Goal: Find specific page/section: Find specific page/section

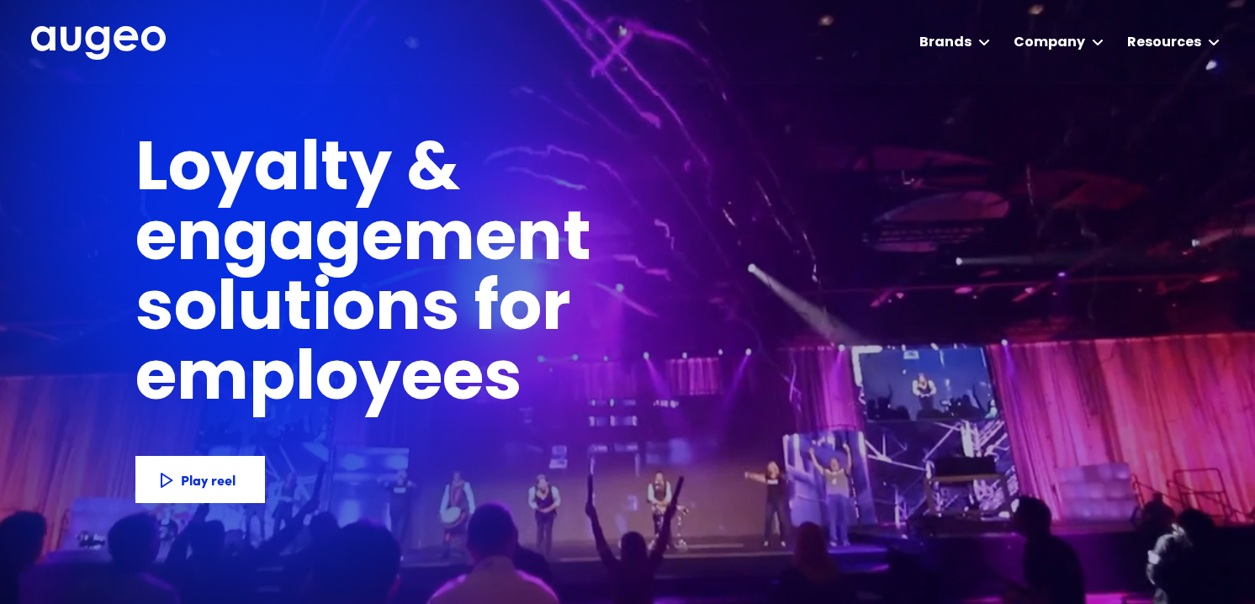
scroll to position [2, 0]
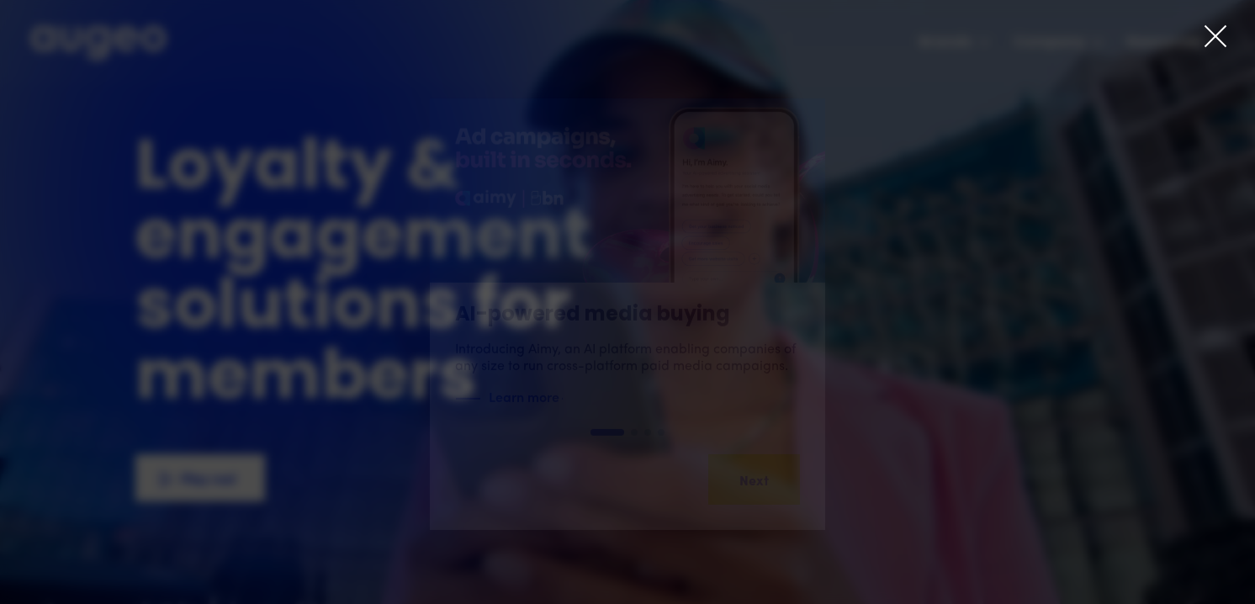
click at [1215, 37] on icon at bounding box center [1216, 36] width 20 height 20
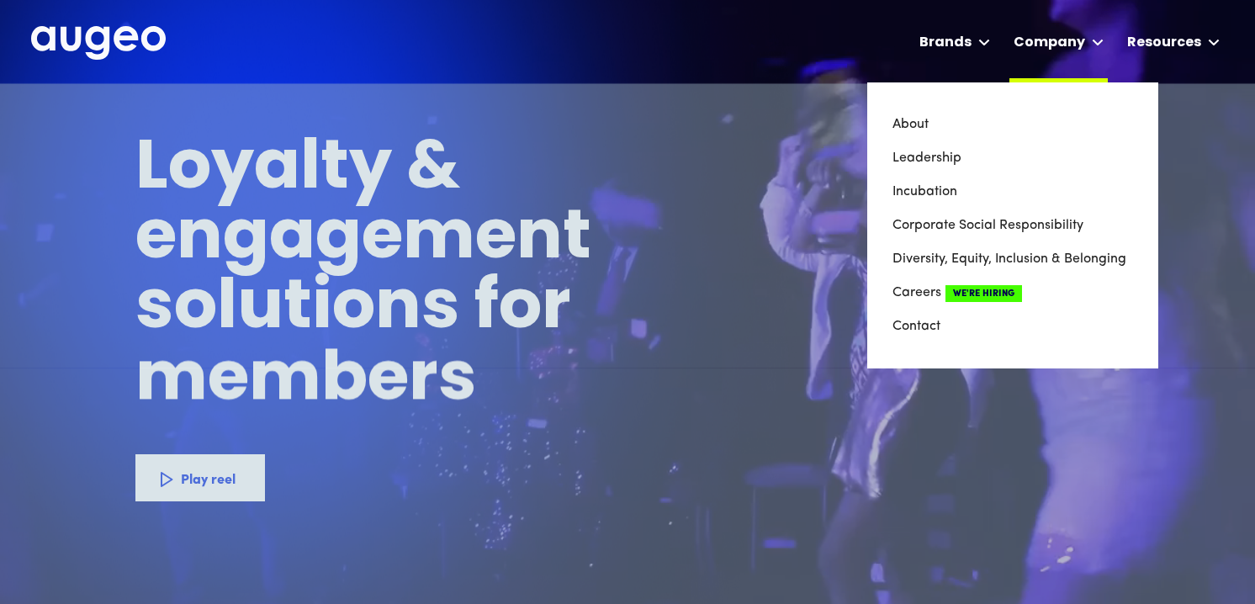
click at [1094, 45] on div at bounding box center [1098, 43] width 12 height 20
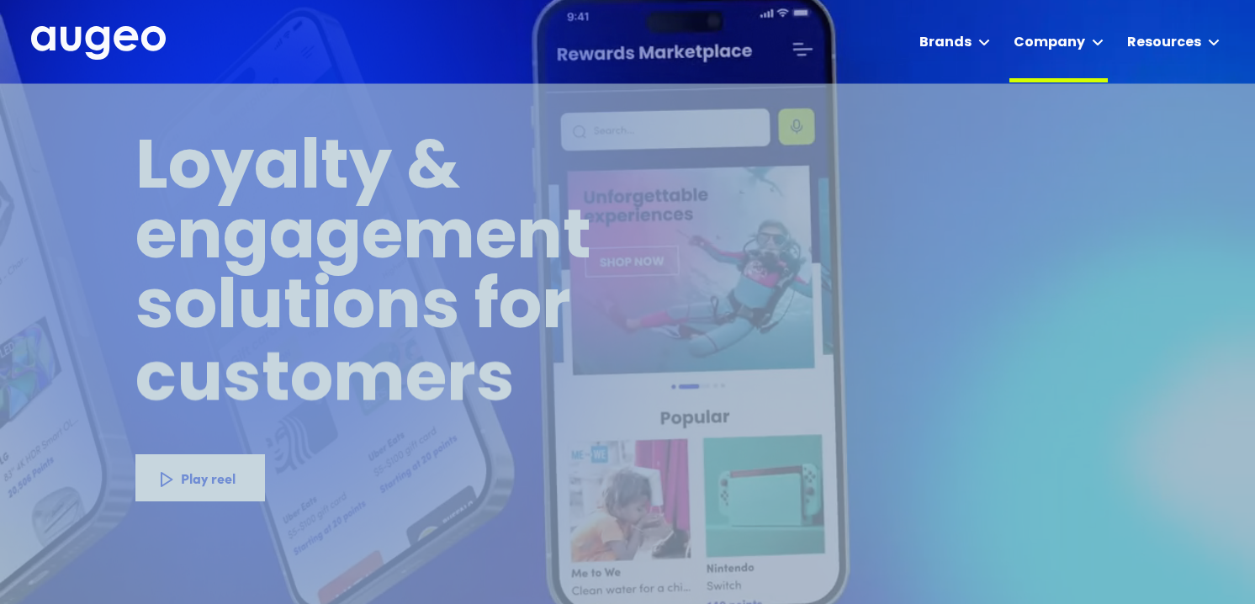
click at [1099, 41] on icon at bounding box center [1098, 42] width 12 height 7
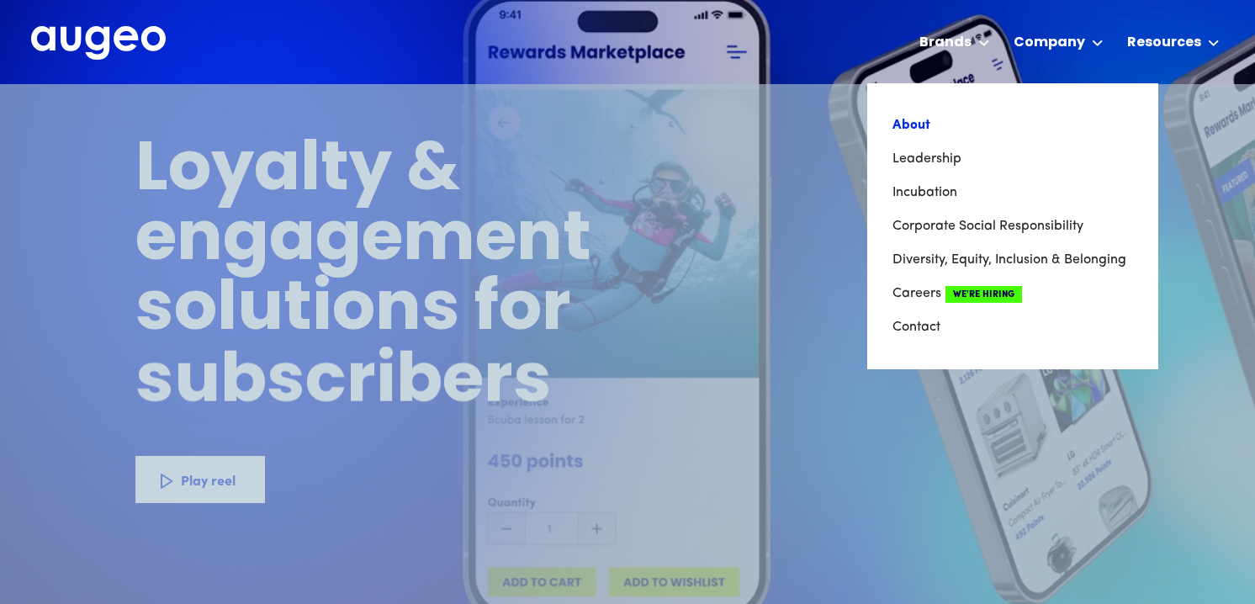
scroll to position [0, 0]
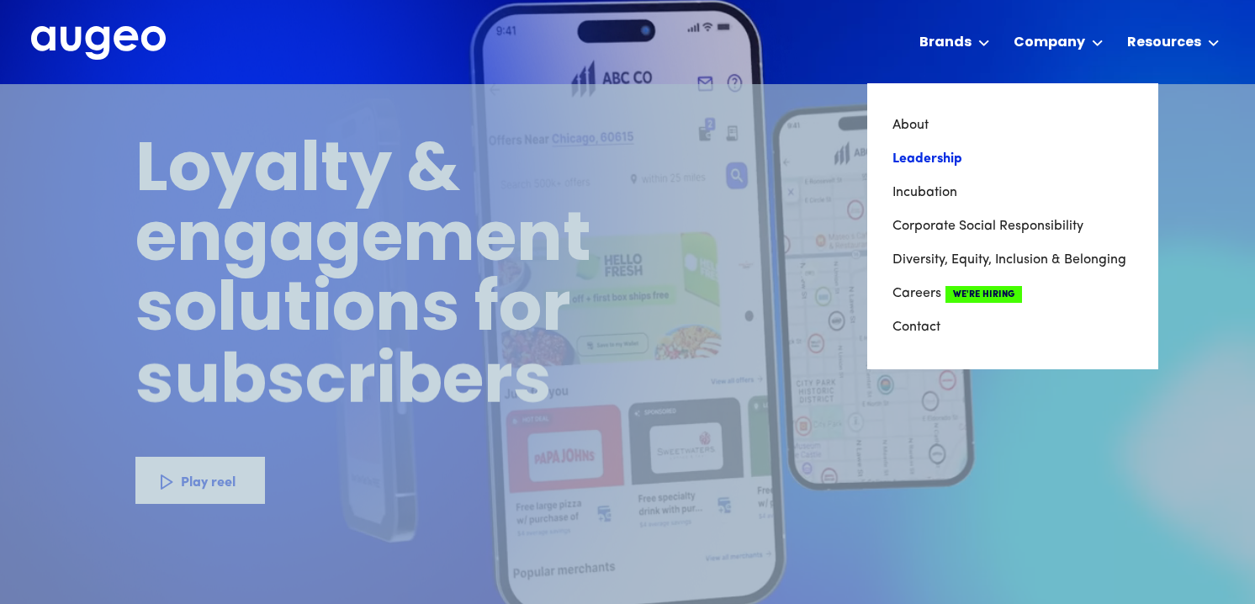
click at [934, 160] on link "Leadership" at bounding box center [1013, 159] width 241 height 34
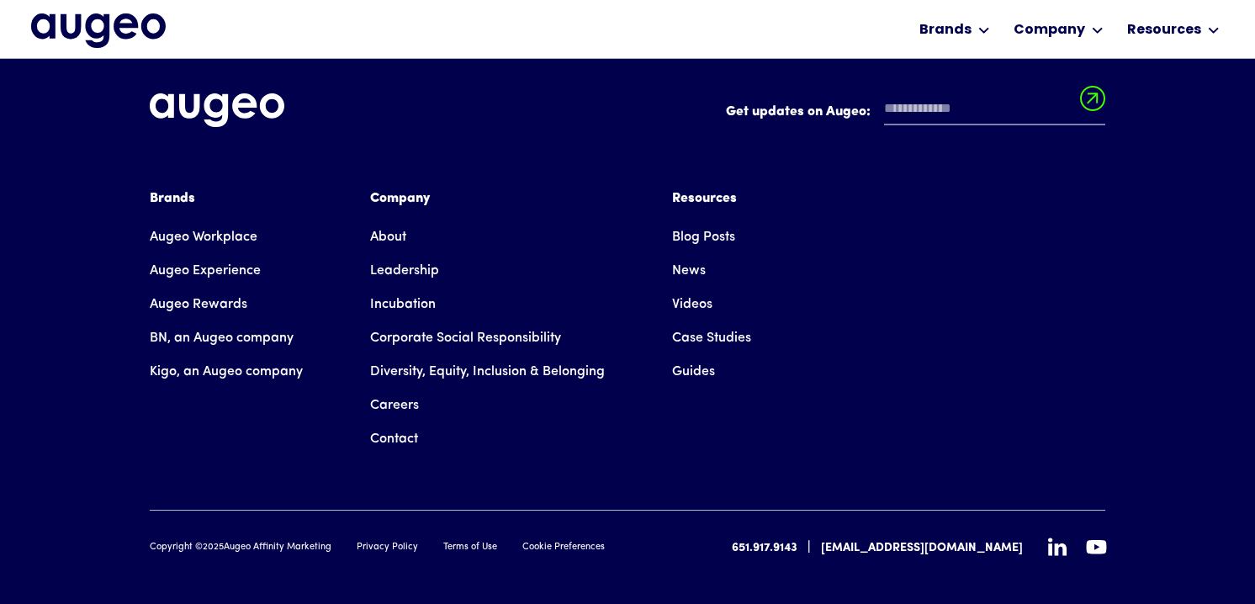
scroll to position [2547, 0]
click at [396, 388] on link "Careers" at bounding box center [394, 405] width 49 height 34
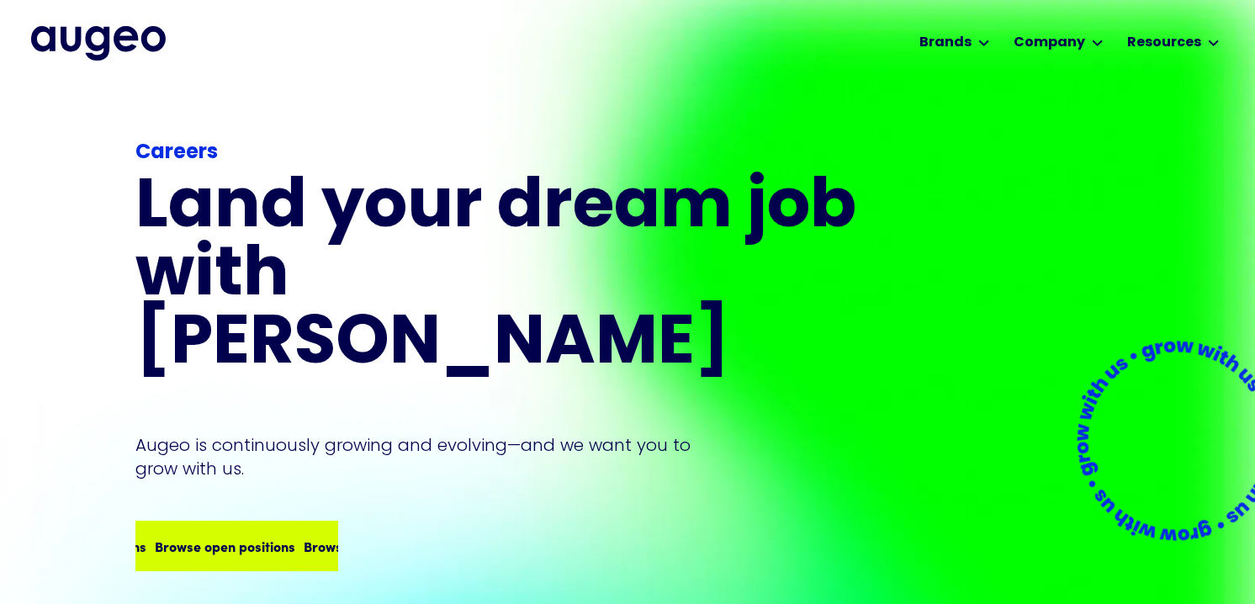
click at [293, 536] on div "Browse open positions" at bounding box center [334, 546] width 141 height 20
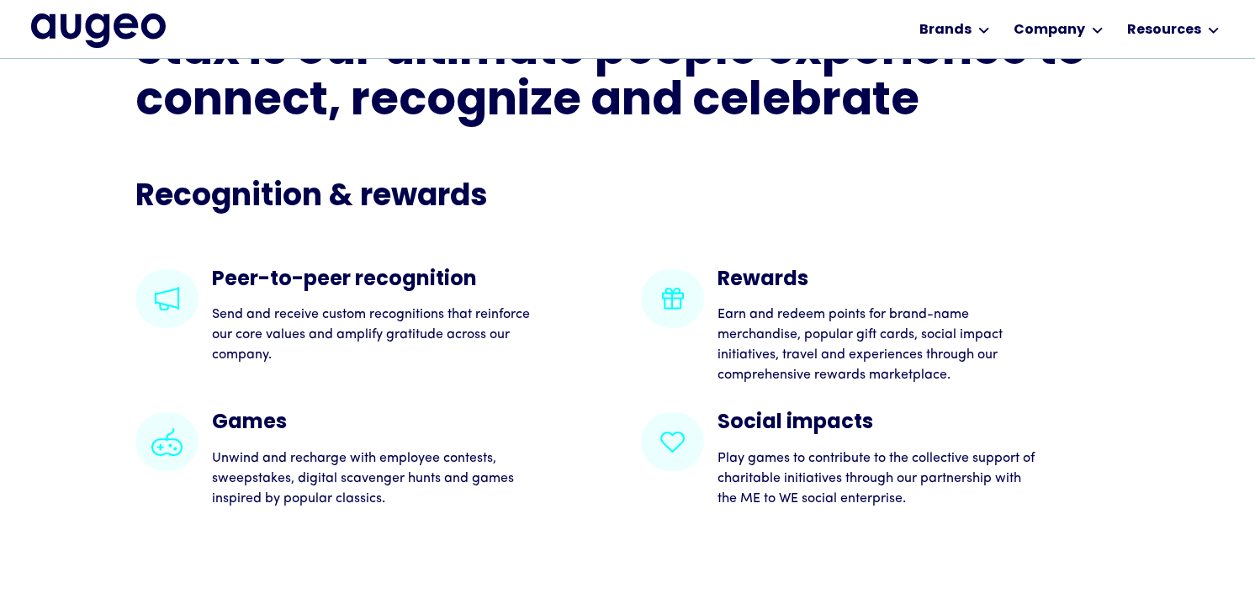
scroll to position [3062, 0]
